Goal: Task Accomplishment & Management: Use online tool/utility

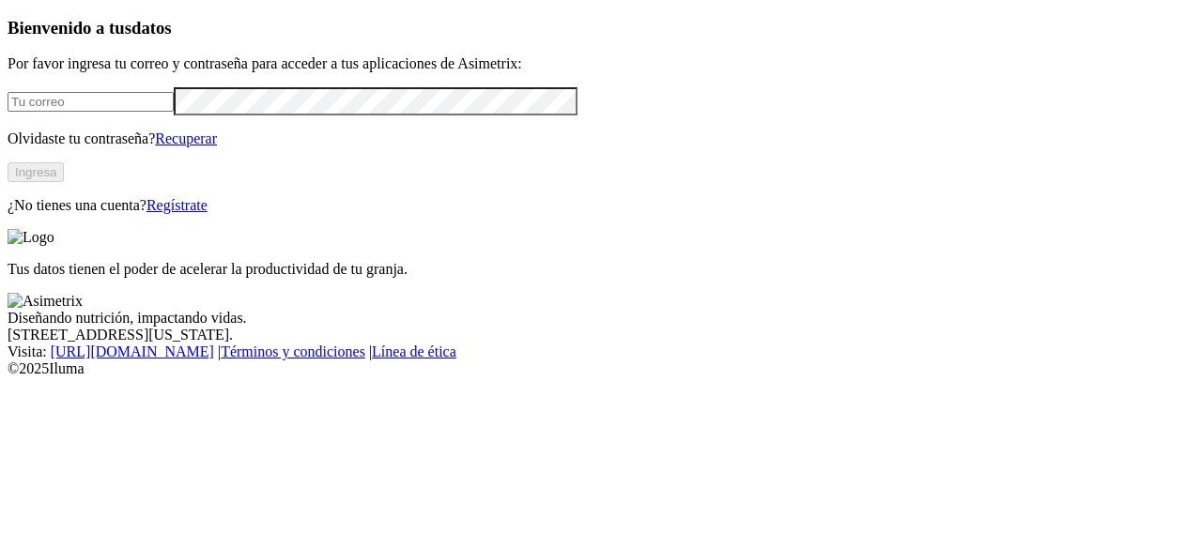
type input "[EMAIL_ADDRESS][DOMAIN_NAME]"
click at [64, 182] on button "Ingresa" at bounding box center [36, 172] width 56 height 20
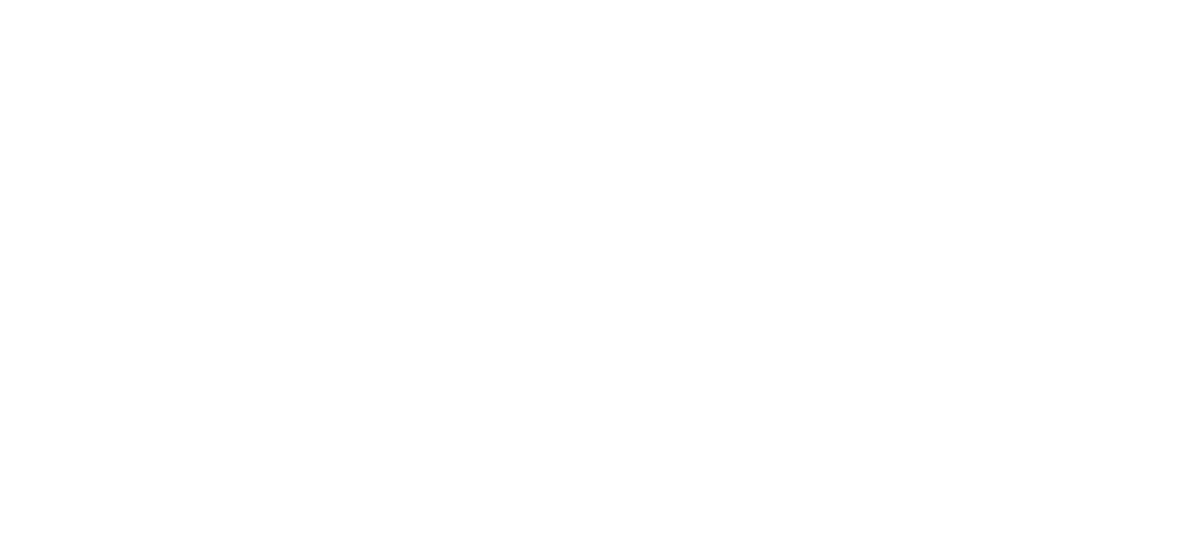
click at [182, 235] on div at bounding box center [609, 274] width 1202 height 549
